Goal: Task Accomplishment & Management: Use online tool/utility

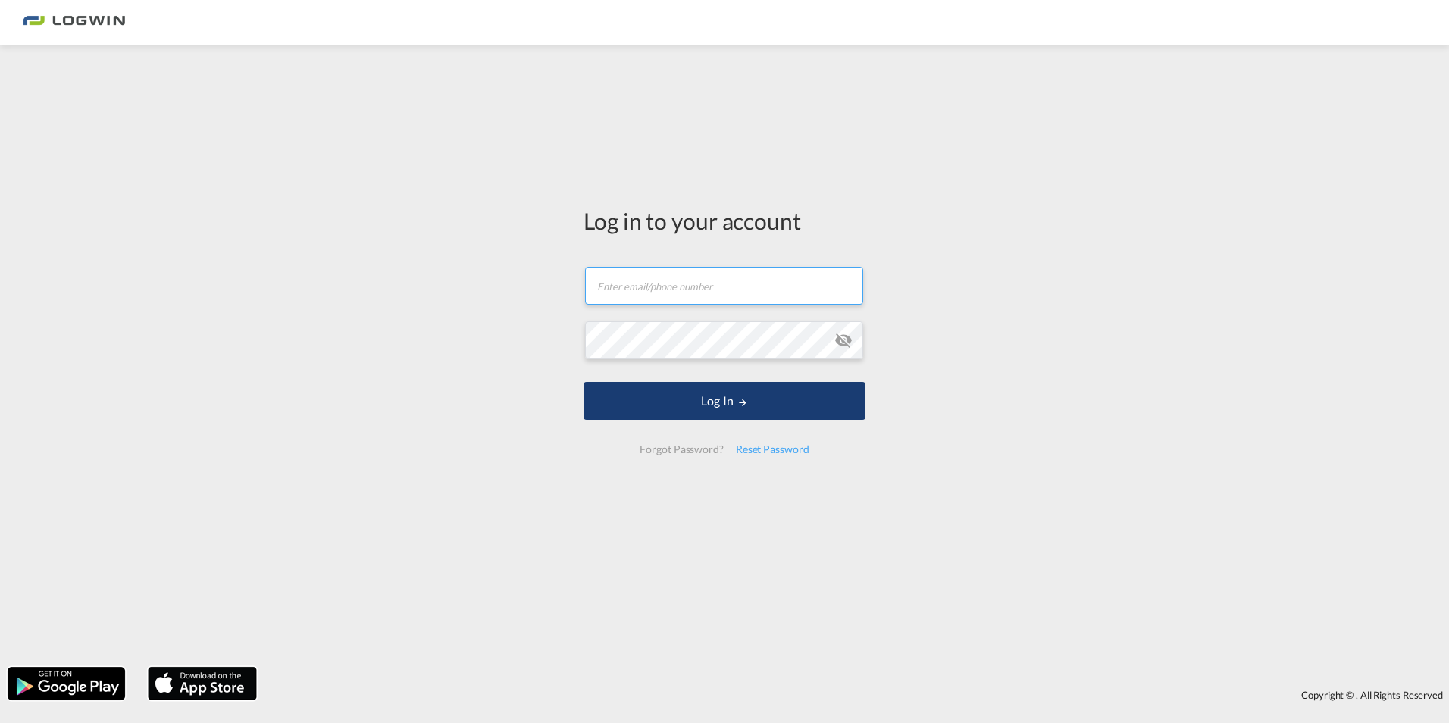
type input "[EMAIL_ADDRESS][PERSON_NAME][DOMAIN_NAME]"
click at [644, 416] on button "Log In" at bounding box center [725, 401] width 282 height 38
